Goal: Transaction & Acquisition: Purchase product/service

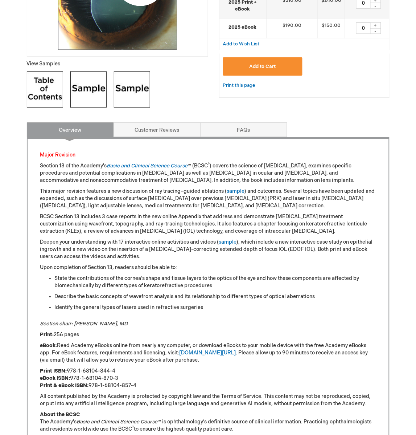
click at [303, 209] on p "This major revision features a new discussion of ray tracing–guided ablations (…" at bounding box center [208, 199] width 336 height 22
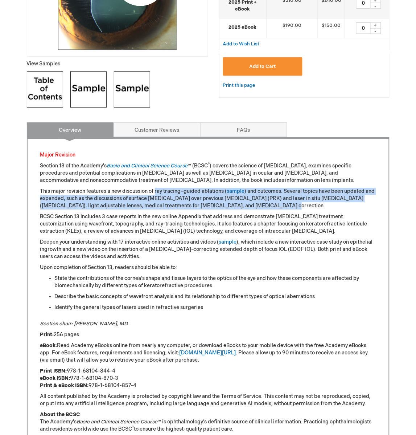
drag, startPoint x: 155, startPoint y: 191, endPoint x: 266, endPoint y: 204, distance: 111.8
click at [266, 204] on p "This major revision features a new discussion of ray tracing–guided ablations (…" at bounding box center [208, 199] width 336 height 22
copy p "ray tracing–guided ablations ( sample ) and outcomes. Several topics have been …"
click at [223, 208] on p "This major revision features a new discussion of ray tracing–guided ablations (…" at bounding box center [208, 199] width 336 height 22
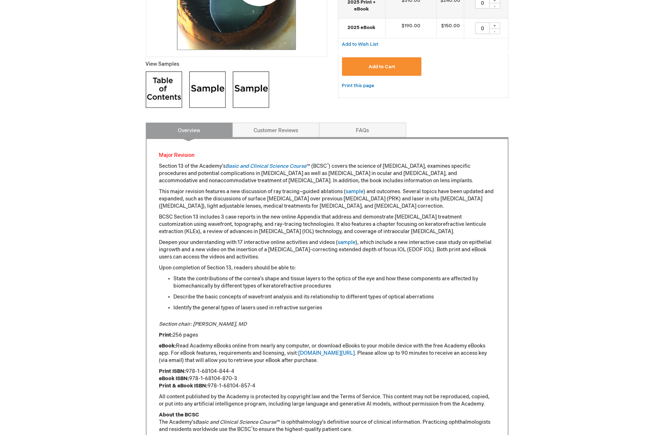
scroll to position [282, 0]
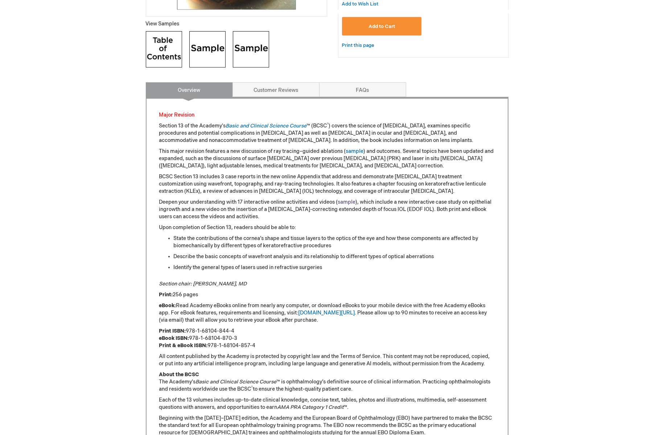
click at [341, 201] on link "sample" at bounding box center [347, 202] width 18 height 6
click at [408, 157] on p "This major revision features a new discussion of ray tracing–guided ablations (…" at bounding box center [327, 159] width 336 height 22
drag, startPoint x: 408, startPoint y: 158, endPoint x: 250, endPoint y: 159, distance: 158.2
click at [250, 159] on p "This major revision features a new discussion of ray tracing–guided ablations (…" at bounding box center [327, 159] width 336 height 22
copy p "surface ablation over previous photorefractive keratectomy (PRK)"
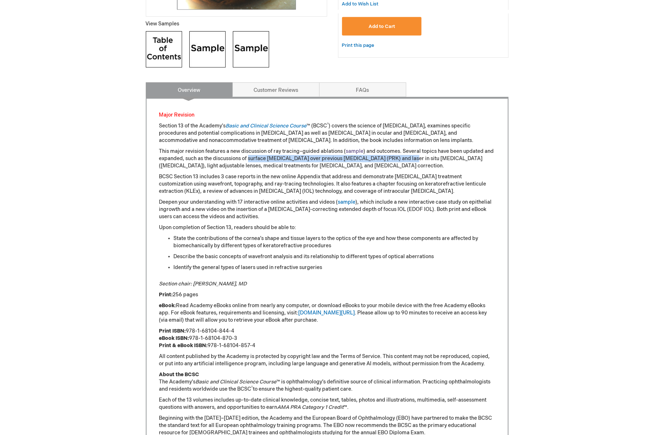
click at [355, 149] on link "sample" at bounding box center [355, 151] width 18 height 6
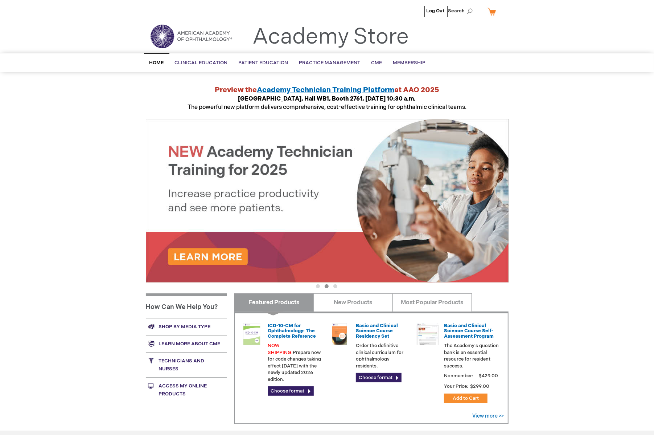
type input "MJTsang"
drag, startPoint x: 58, startPoint y: 237, endPoint x: 215, endPoint y: 104, distance: 206.2
click at [58, 237] on div "Log Out Search My Cart CLOSE RECENTLY ADDED ITEM(S) Close There are no items in…" at bounding box center [327, 272] width 654 height 545
click at [490, 11] on link "My Cart" at bounding box center [494, 11] width 17 height 13
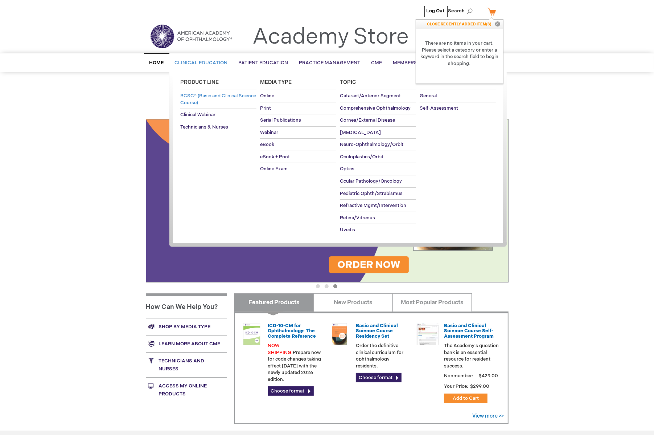
click at [200, 97] on span "BCSC® (Basic and Clinical Science Course)" at bounding box center [218, 99] width 76 height 13
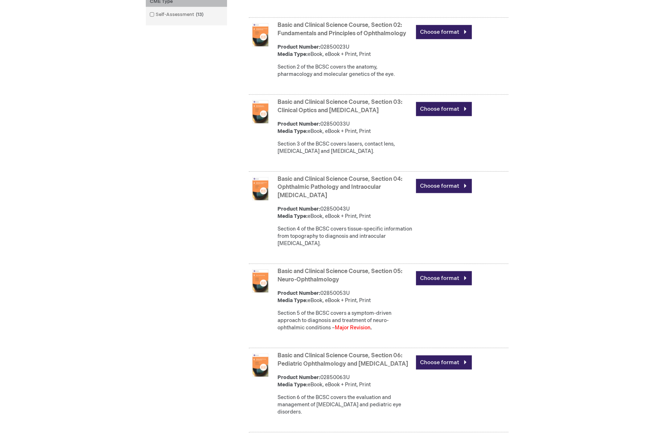
scroll to position [484, 0]
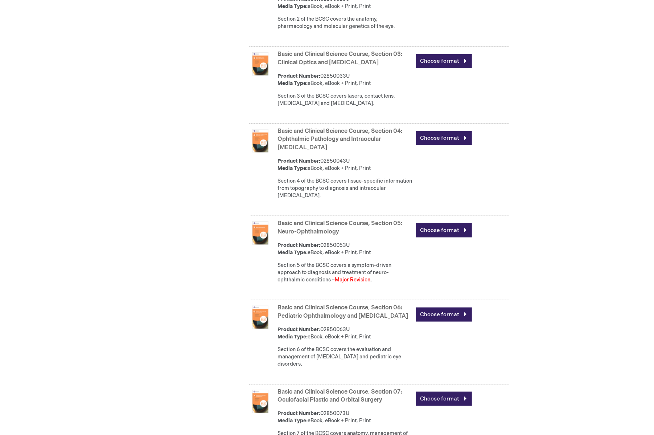
type input "MJTsang"
click at [327, 230] on link "Basic and Clinical Science Course, Section 05: Neuro-Ophthalmology" at bounding box center [340, 227] width 125 height 15
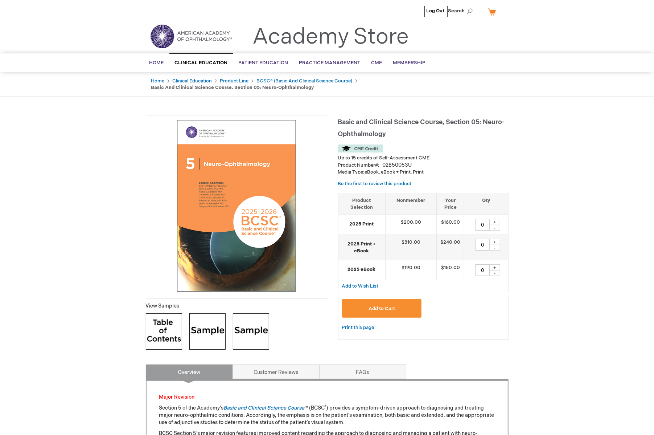
type input "MJTsang"
drag, startPoint x: 491, startPoint y: 119, endPoint x: 470, endPoint y: 44, distance: 77.7
click at [491, 119] on span "Basic and Clinical Science Course, Section 05: Neuro-Ophthalmology" at bounding box center [421, 128] width 167 height 20
click at [282, 81] on link "BCSC® (Basic and Clinical Science Course)" at bounding box center [305, 81] width 96 height 6
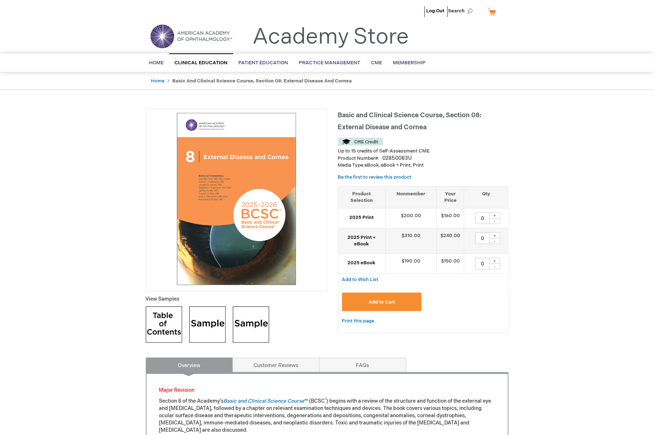
type input "MJTsang"
drag, startPoint x: 582, startPoint y: 88, endPoint x: 429, endPoint y: 2, distance: 175.5
click at [582, 88] on div "Home Basic and Clinical Science Course, Section 08: External Disease and Cornea" at bounding box center [327, 81] width 654 height 18
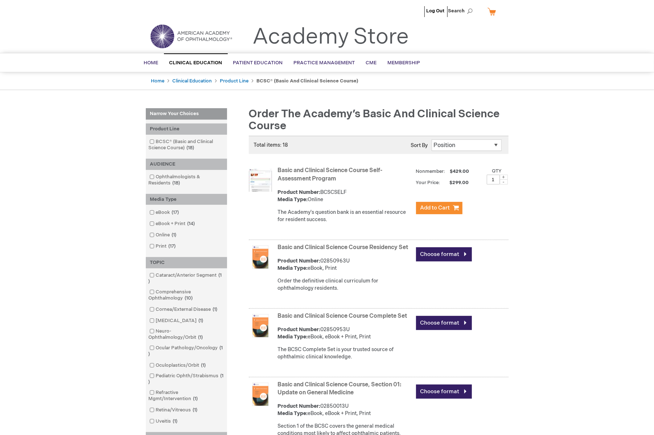
type input "MJTsang"
drag, startPoint x: 568, startPoint y: 192, endPoint x: 540, endPoint y: 201, distance: 29.7
click at [397, 319] on link "Basic and Clinical Science Course Complete Set" at bounding box center [343, 315] width 130 height 7
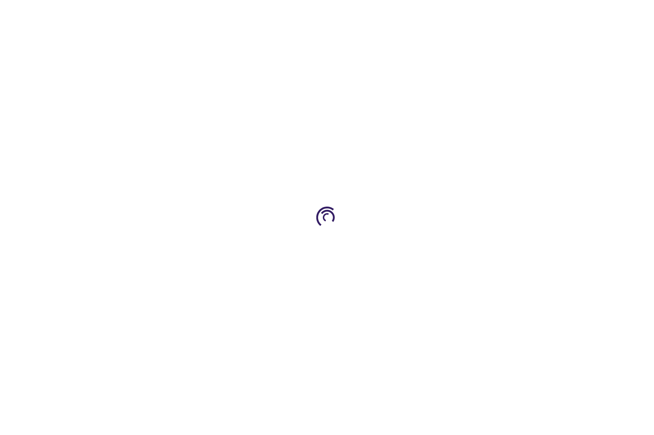
type input "0"
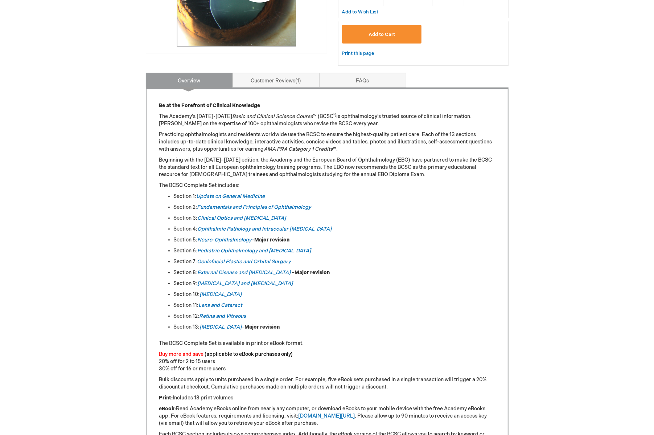
scroll to position [242, 0]
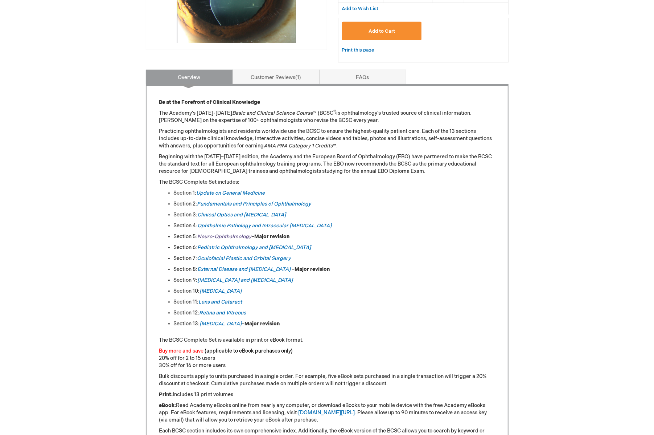
type input "MJTsang"
click at [209, 237] on em "Neuro-Ophthalmology" at bounding box center [225, 236] width 54 height 6
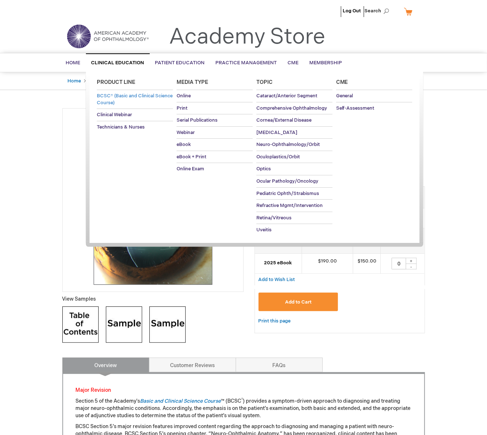
type input "MJTsang"
click at [125, 97] on span "BCSC® (Basic and Clinical Science Course)" at bounding box center [135, 99] width 76 height 13
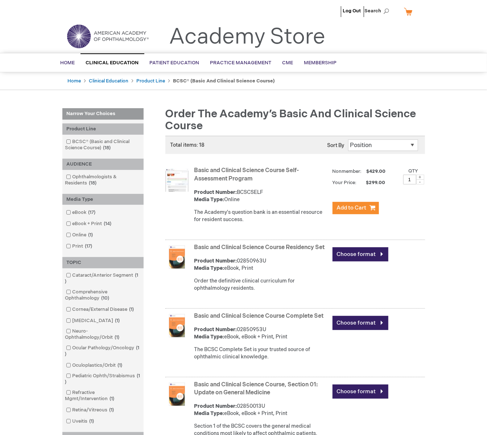
type input "MJTsang"
click at [252, 169] on link "Basic and Clinical Science Course Self-Assessment Program" at bounding box center [247, 174] width 105 height 15
